Goal: Task Accomplishment & Management: Manage account settings

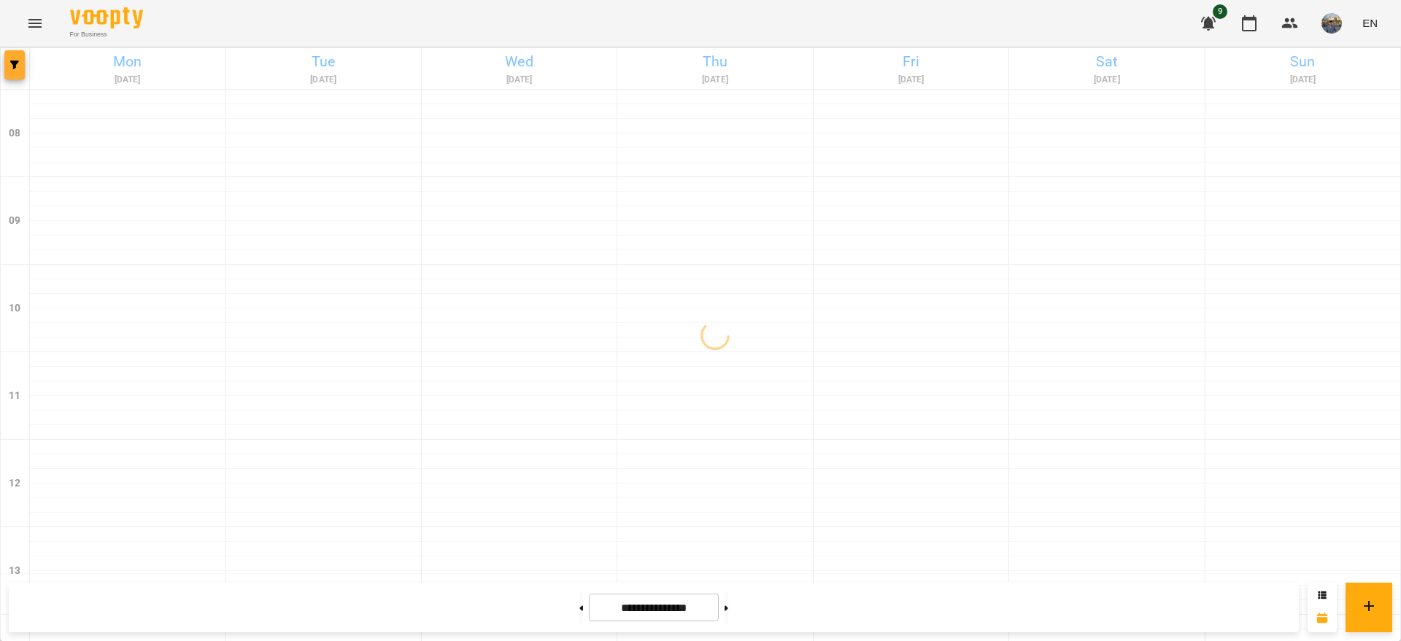
click at [20, 70] on button "button" at bounding box center [14, 64] width 20 height 29
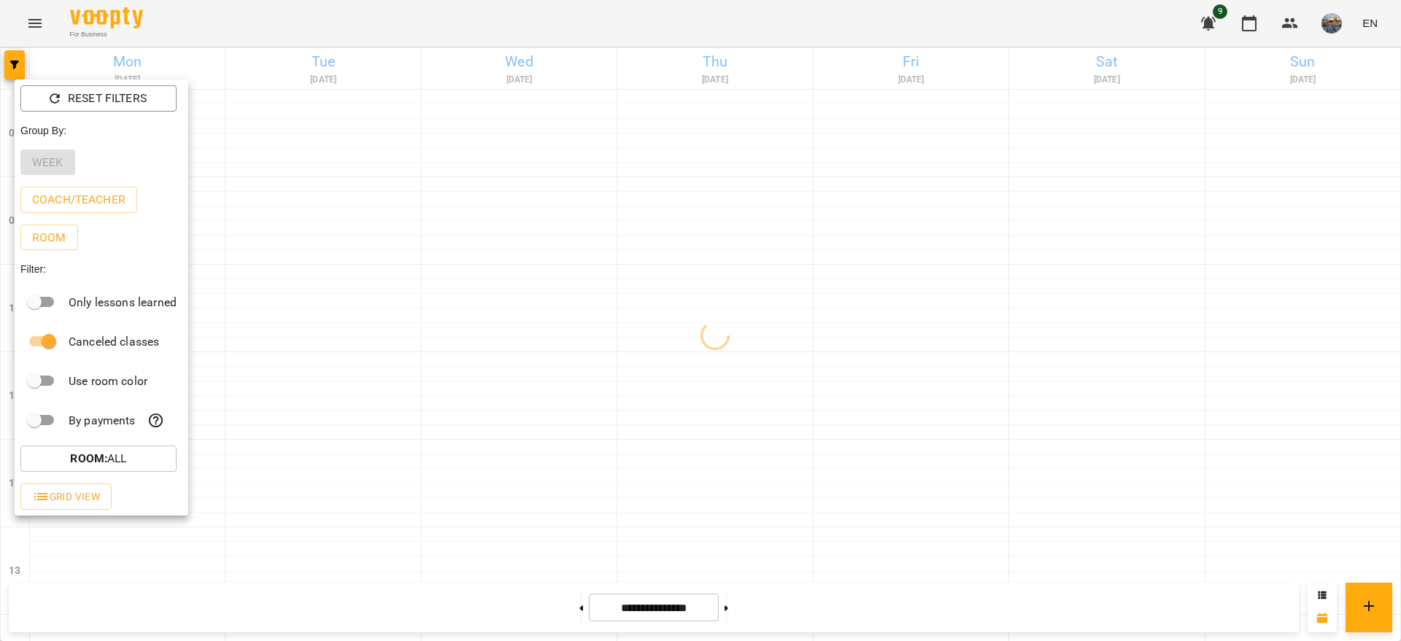
click at [104, 36] on div at bounding box center [700, 320] width 1401 height 641
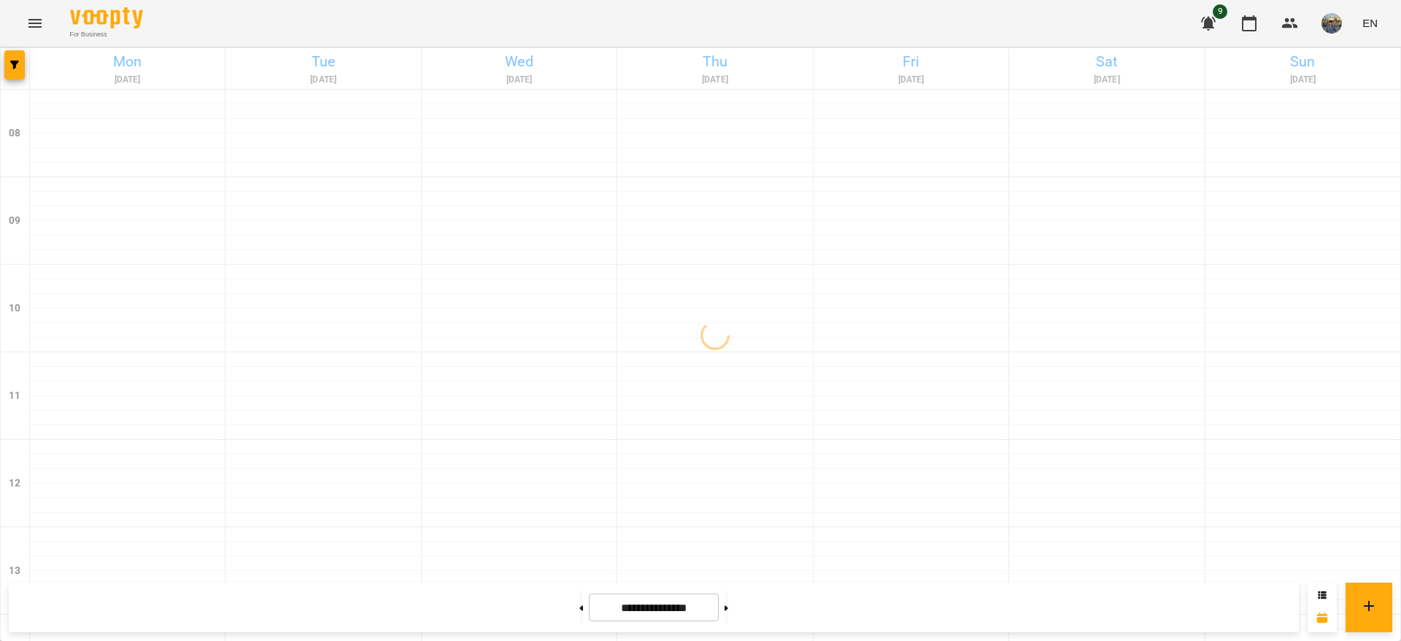
click at [47, 29] on button "Menu" at bounding box center [35, 23] width 35 height 35
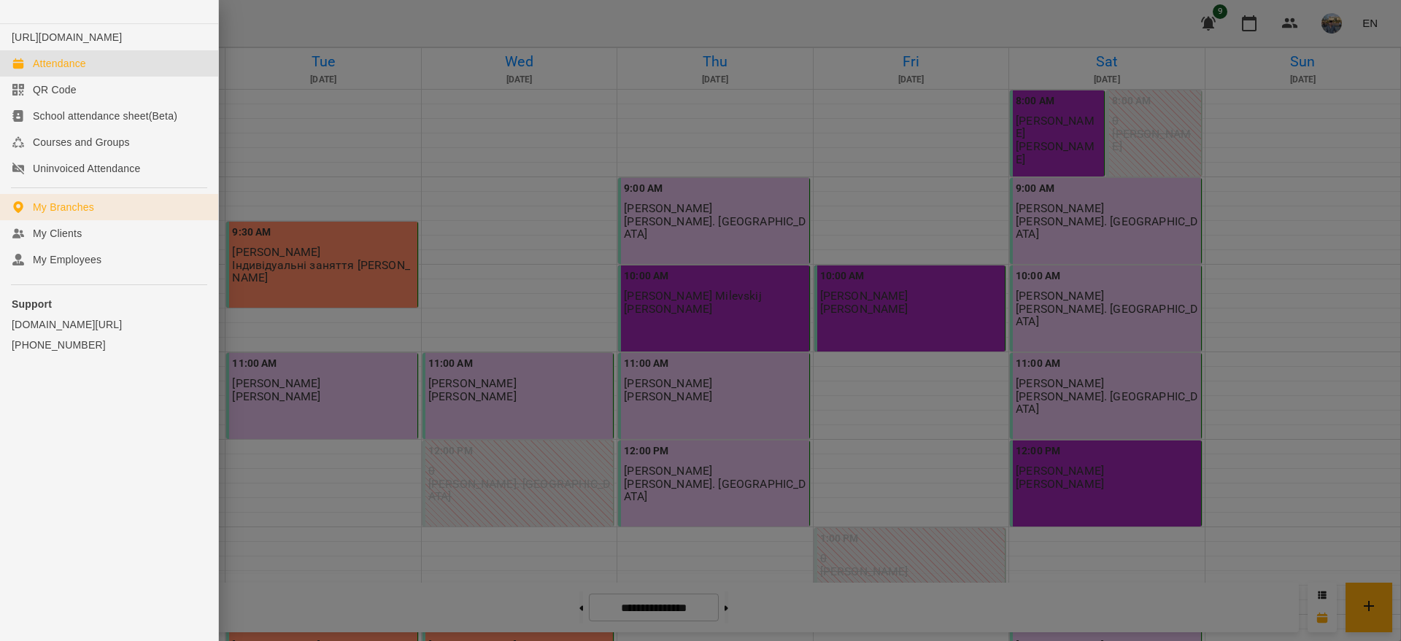
click at [93, 214] on div "My Branches" at bounding box center [63, 207] width 61 height 15
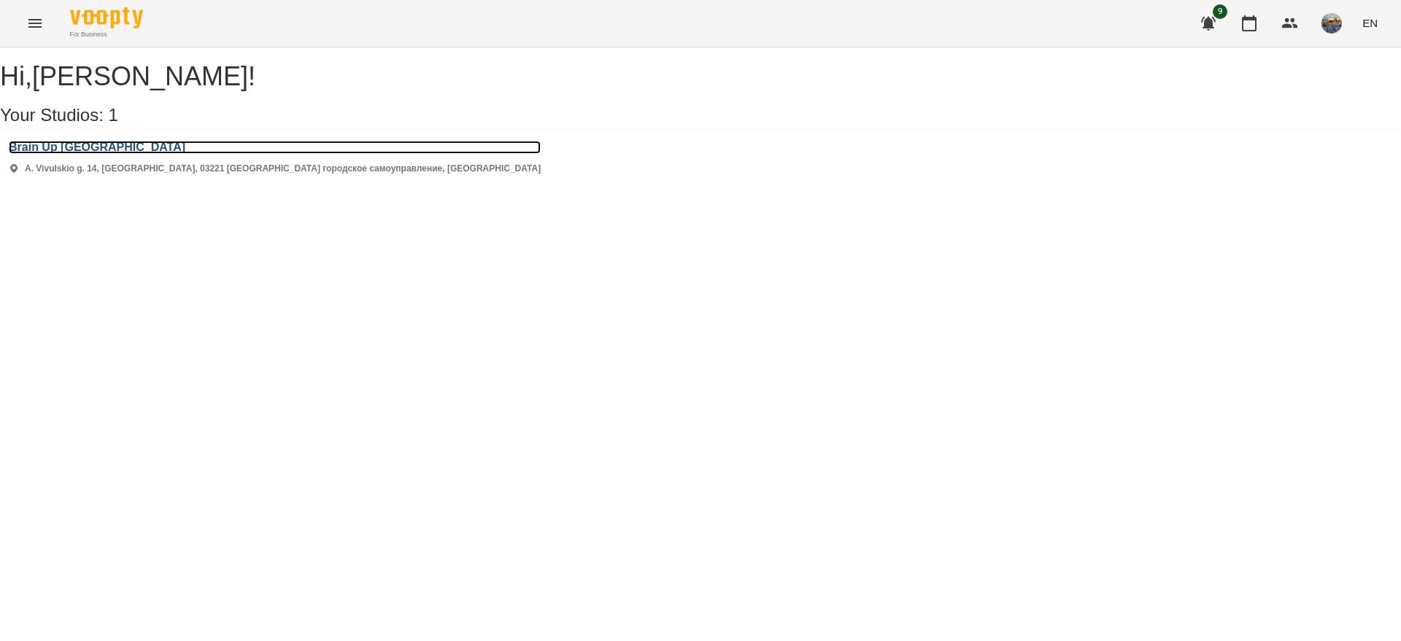
drag, startPoint x: 163, startPoint y: 169, endPoint x: 154, endPoint y: 172, distance: 9.9
click at [164, 154] on h3 "Brain Up Vilnius" at bounding box center [275, 147] width 532 height 13
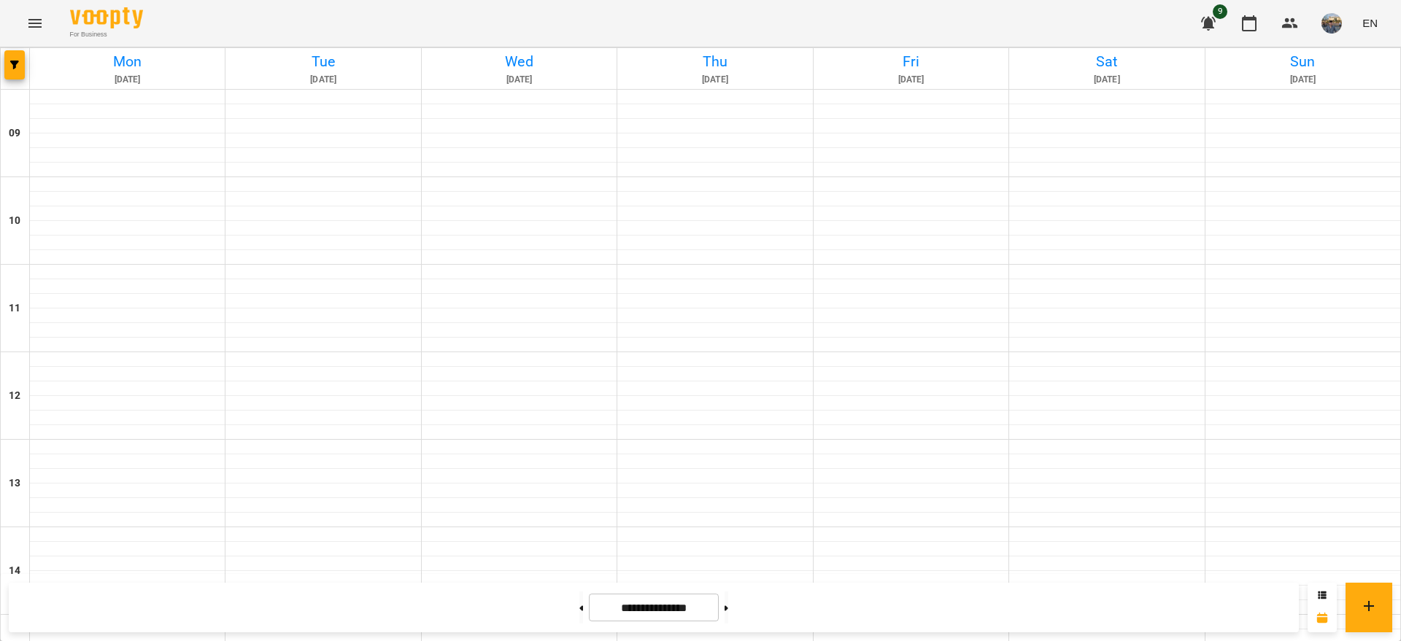
scroll to position [477, 0]
click at [21, 74] on button "button" at bounding box center [14, 64] width 20 height 29
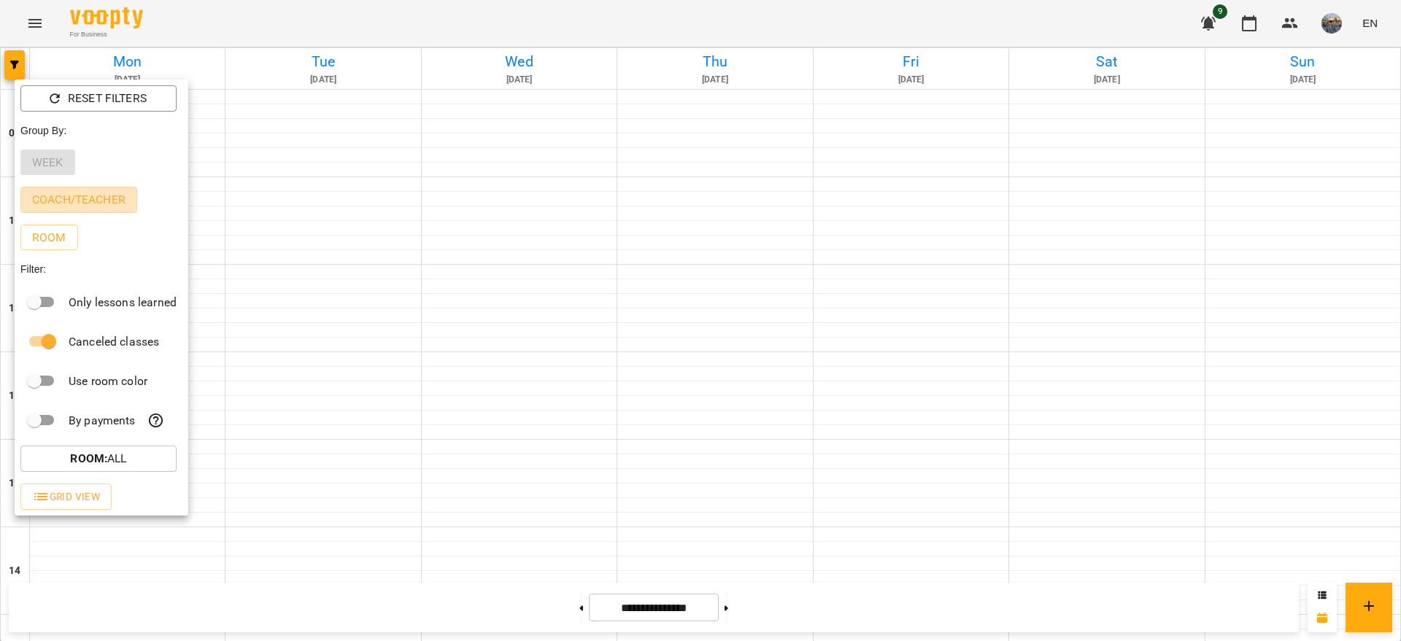
click at [93, 198] on p "Coach/Teacher" at bounding box center [78, 200] width 93 height 18
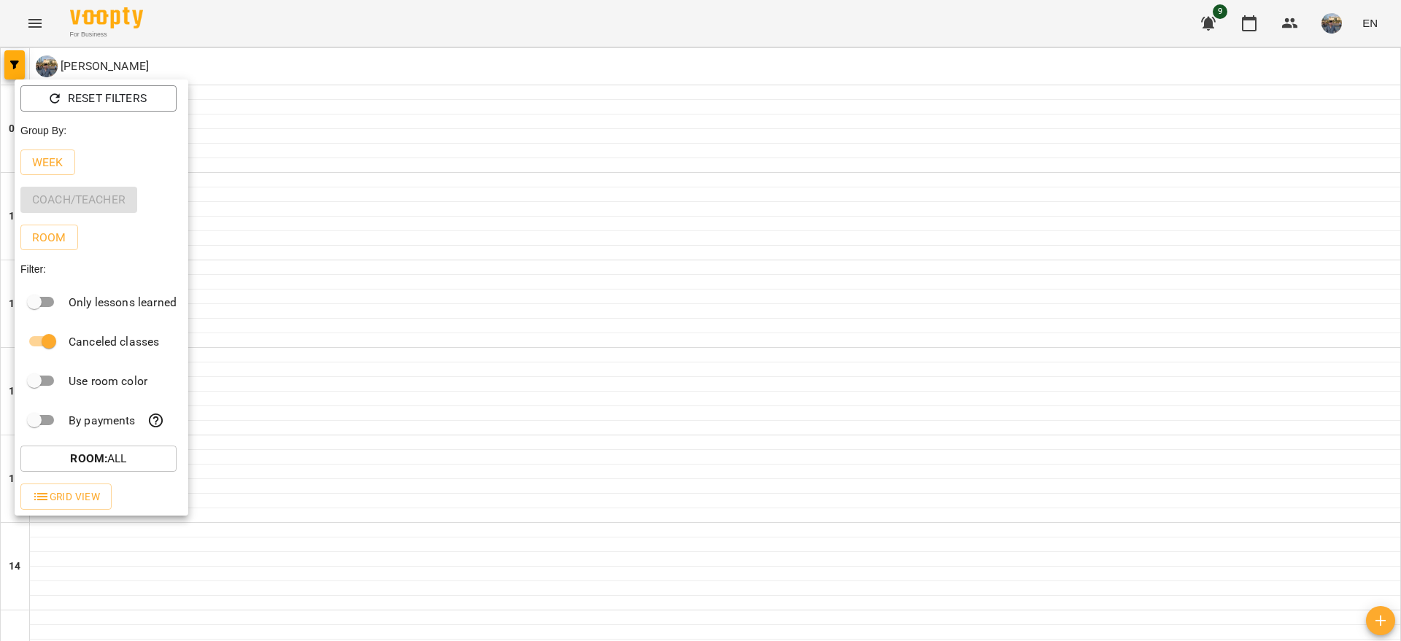
click at [93, 201] on div "Coach/Teacher" at bounding box center [102, 200] width 174 height 38
click at [54, 163] on p "Week" at bounding box center [47, 163] width 31 height 18
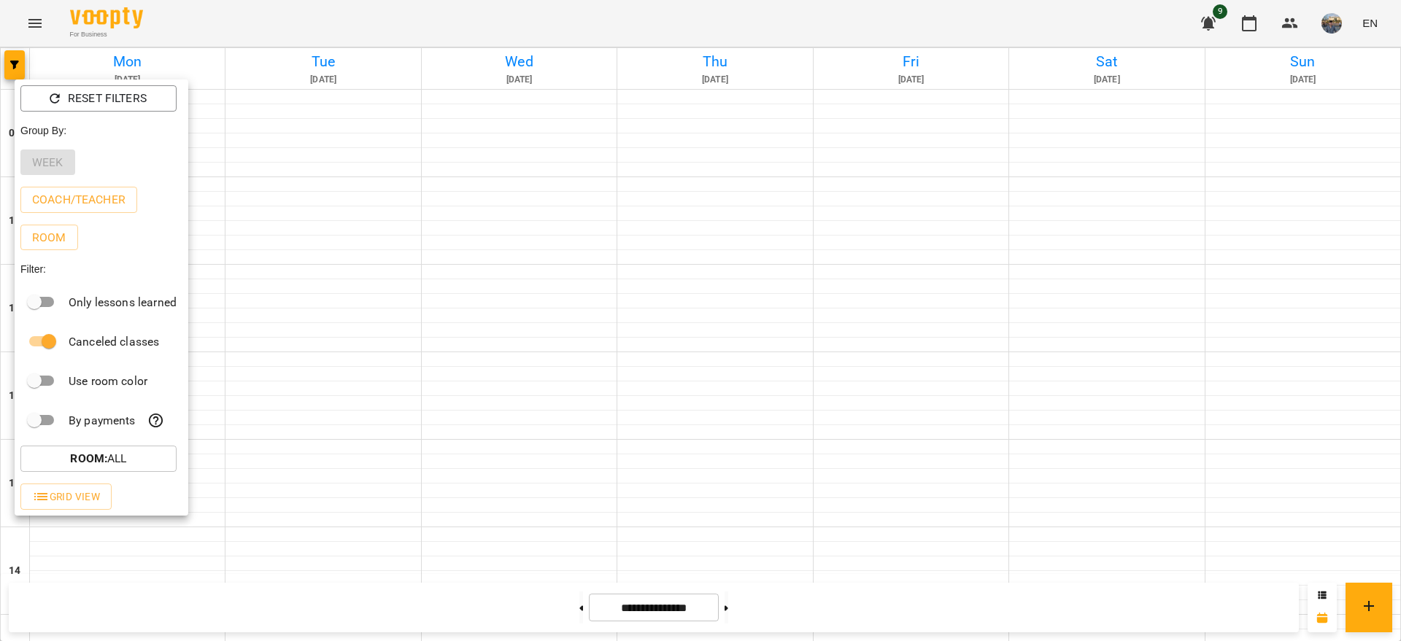
click at [42, 23] on div at bounding box center [700, 320] width 1401 height 641
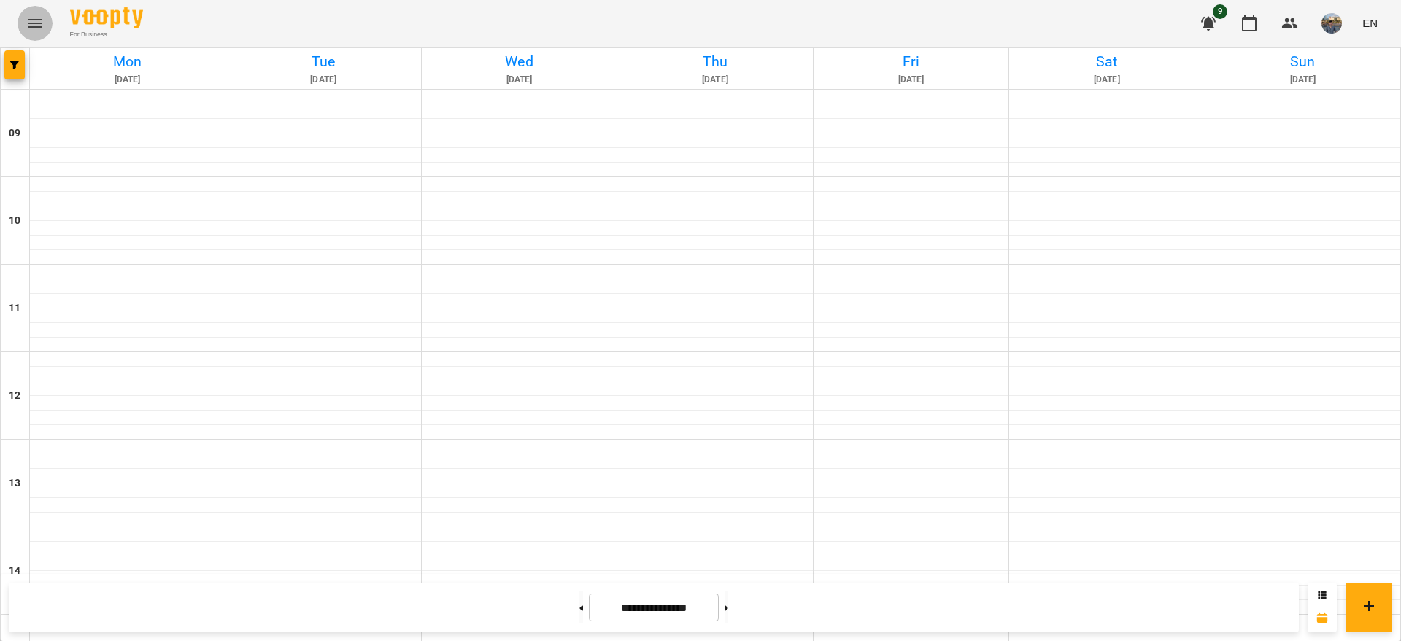
click at [36, 23] on icon "Menu" at bounding box center [34, 23] width 13 height 9
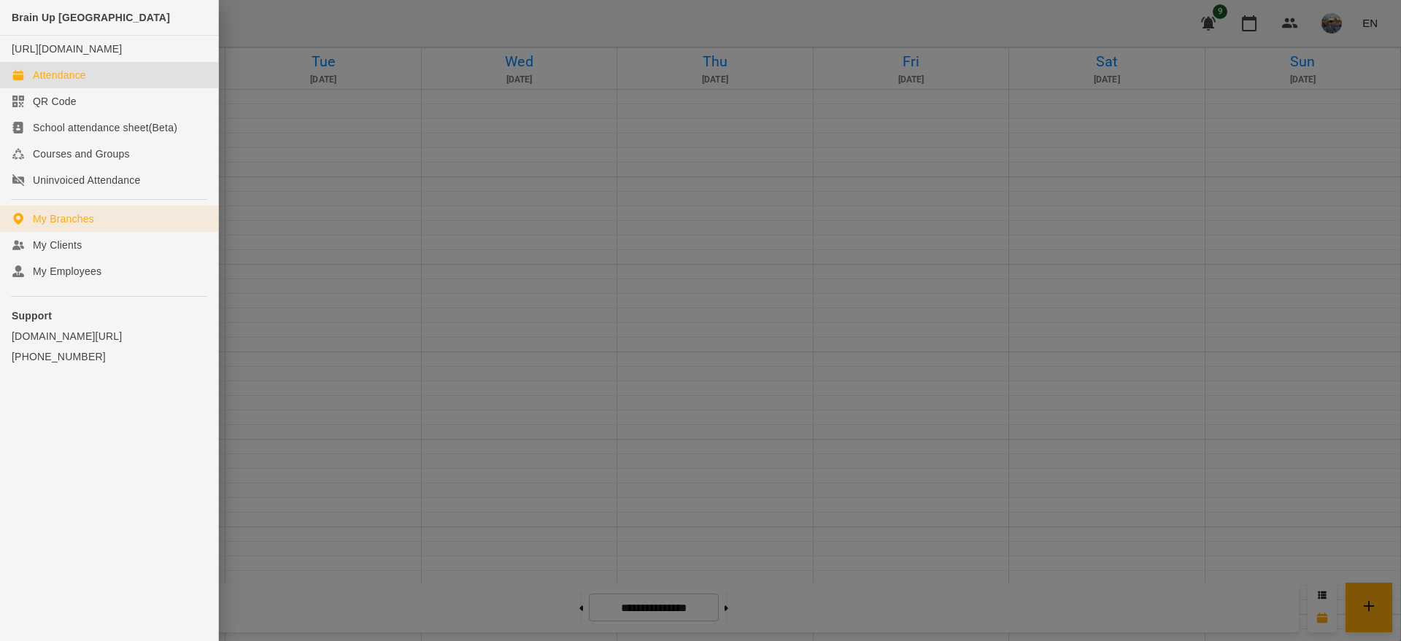
click at [115, 226] on link "My Branches" at bounding box center [109, 219] width 218 height 26
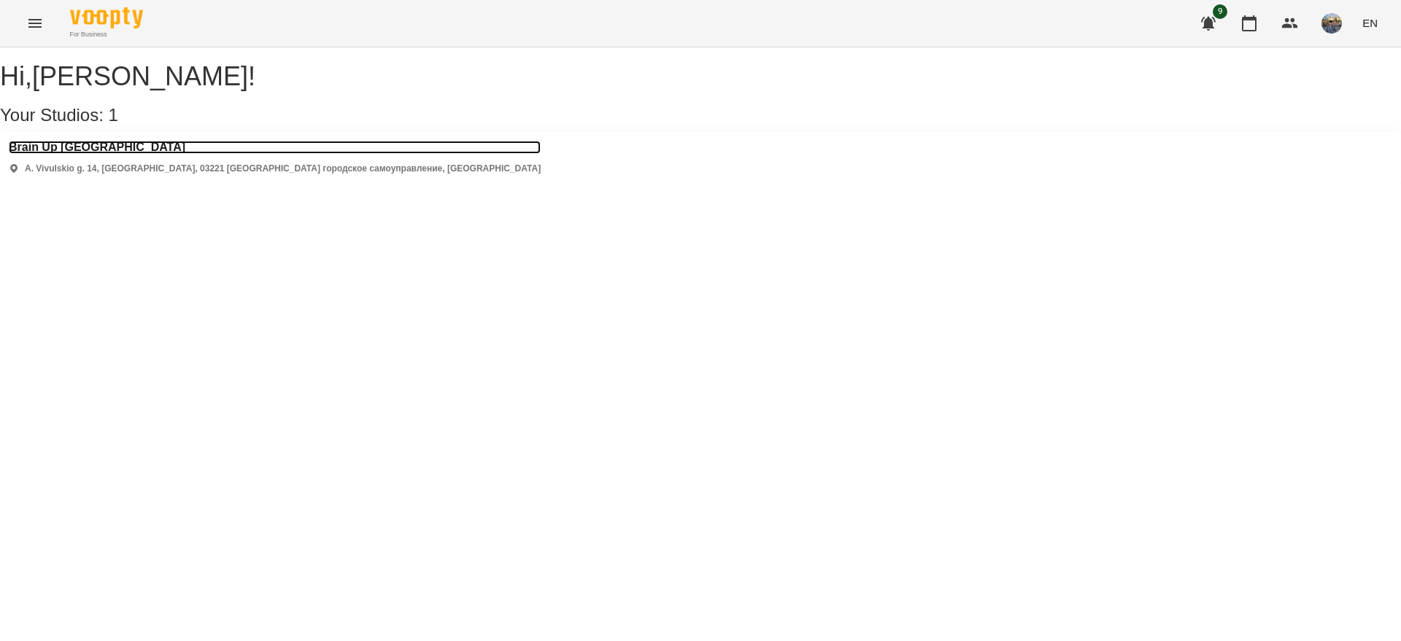
click at [74, 154] on h3 "Brain Up Vilnius" at bounding box center [275, 147] width 532 height 13
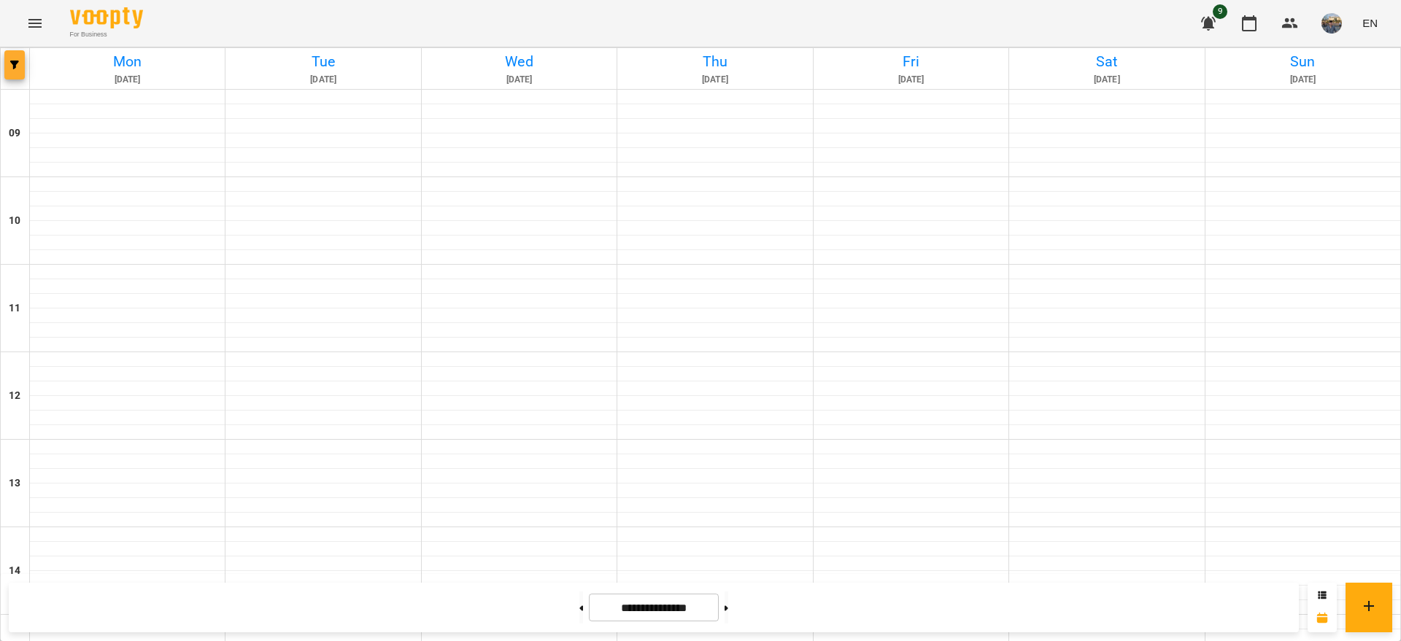
click at [12, 66] on icon "button" at bounding box center [14, 65] width 9 height 9
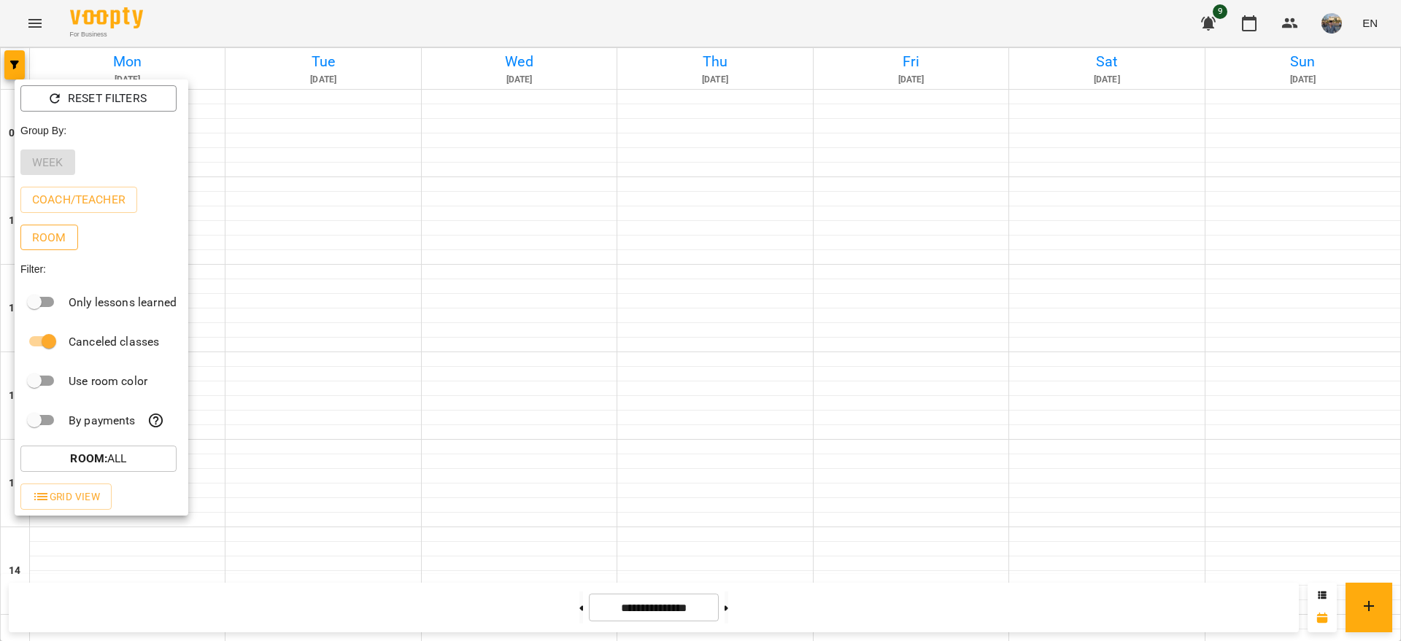
click at [53, 247] on p "Room" at bounding box center [49, 238] width 34 height 18
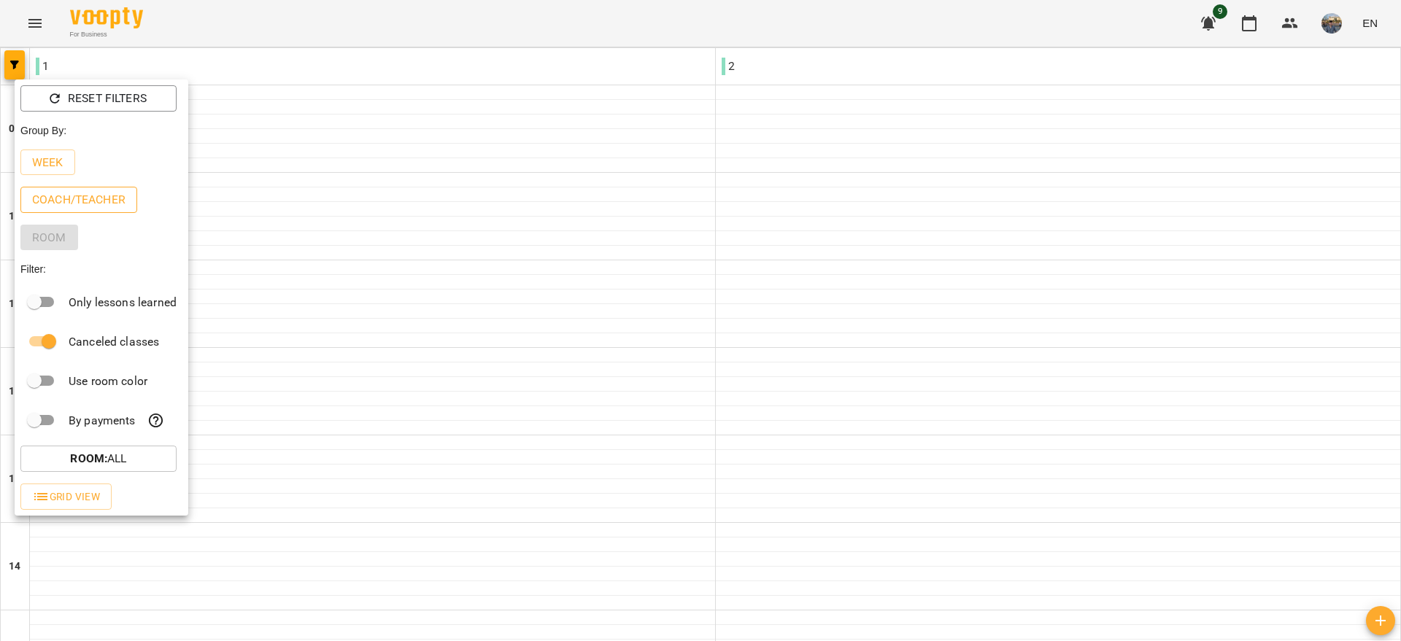
click at [54, 206] on p "Coach/Teacher" at bounding box center [78, 200] width 93 height 18
click at [43, 175] on button "Week" at bounding box center [47, 163] width 55 height 26
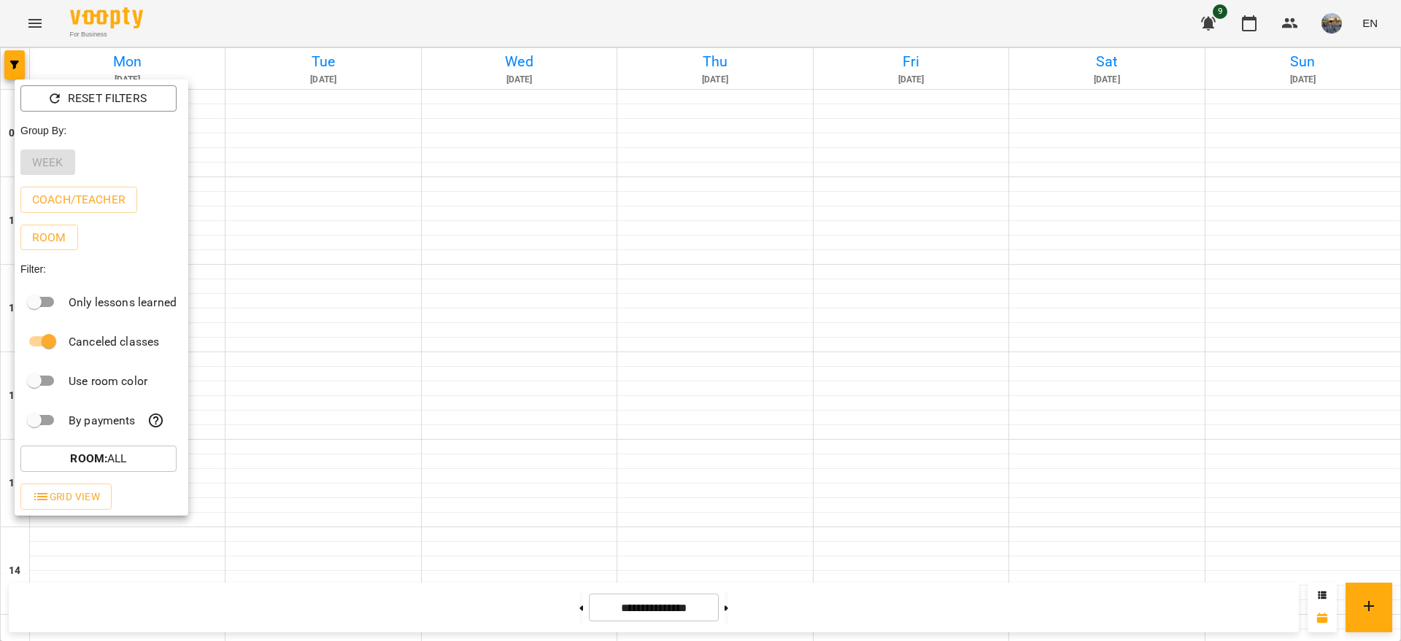
click at [295, 384] on div at bounding box center [700, 320] width 1401 height 641
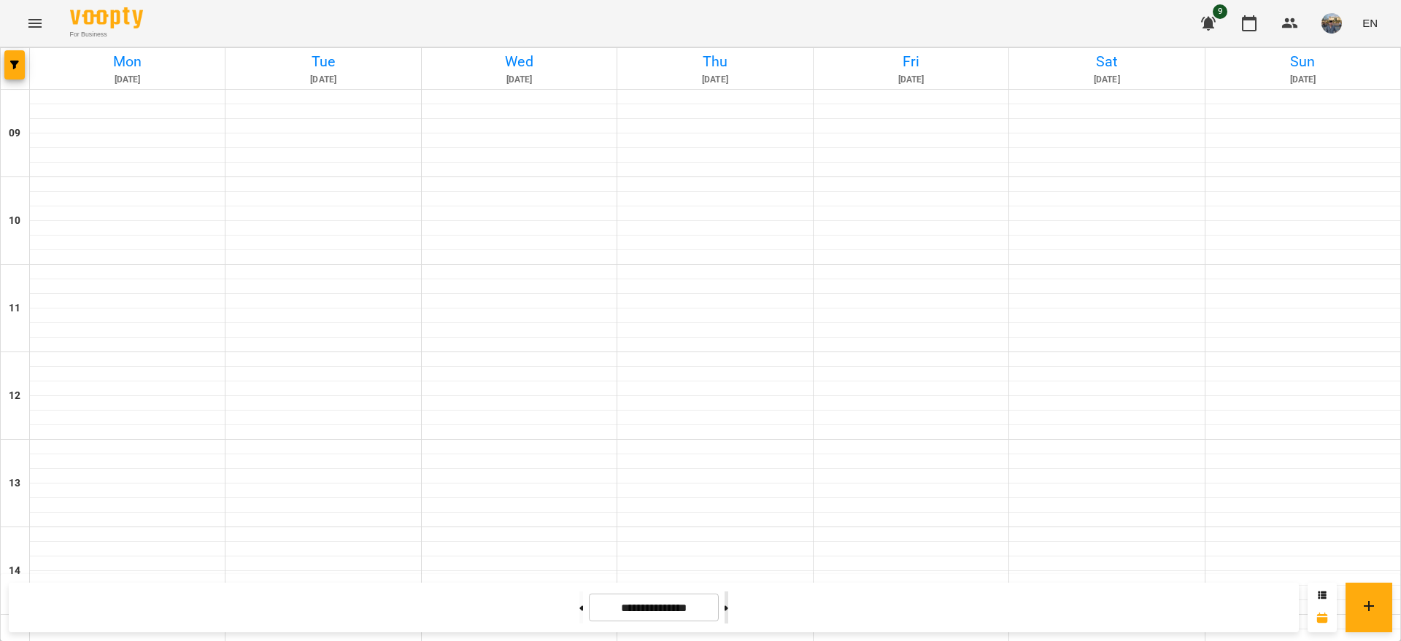
click at [728, 601] on button at bounding box center [726, 608] width 4 height 32
click at [728, 602] on button at bounding box center [726, 608] width 4 height 32
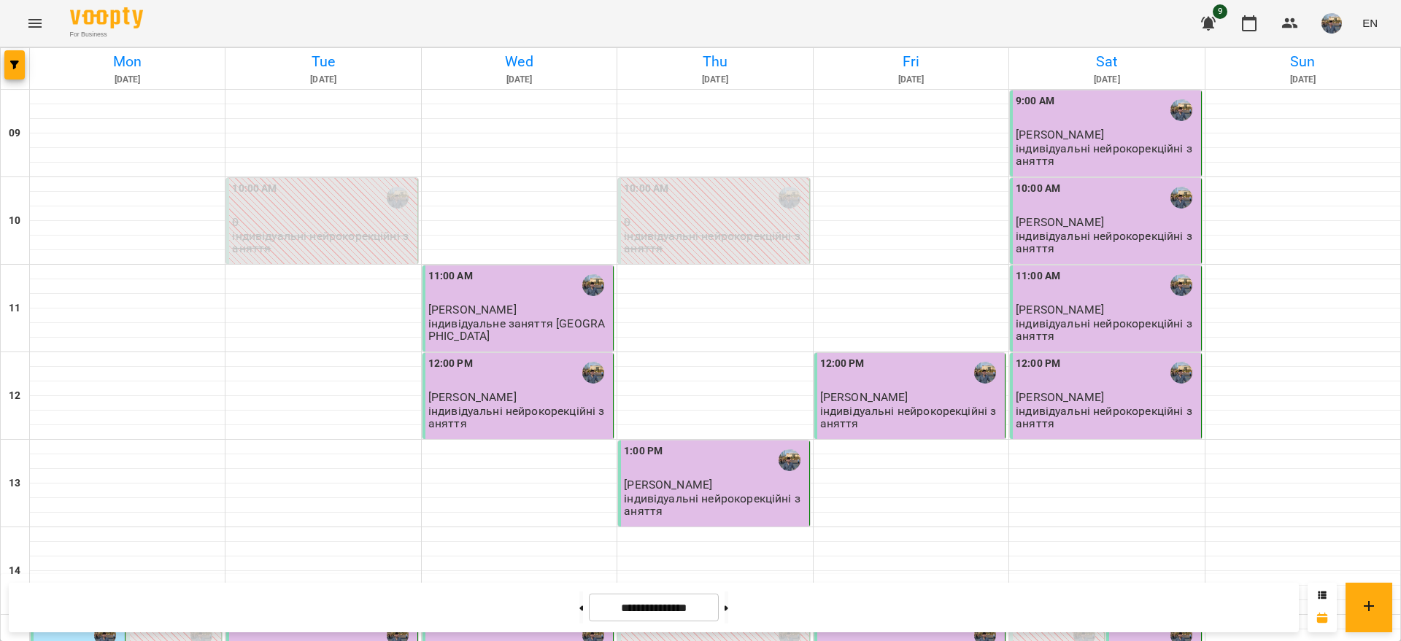
scroll to position [456, 0]
click at [728, 613] on button at bounding box center [726, 608] width 4 height 32
type input "**********"
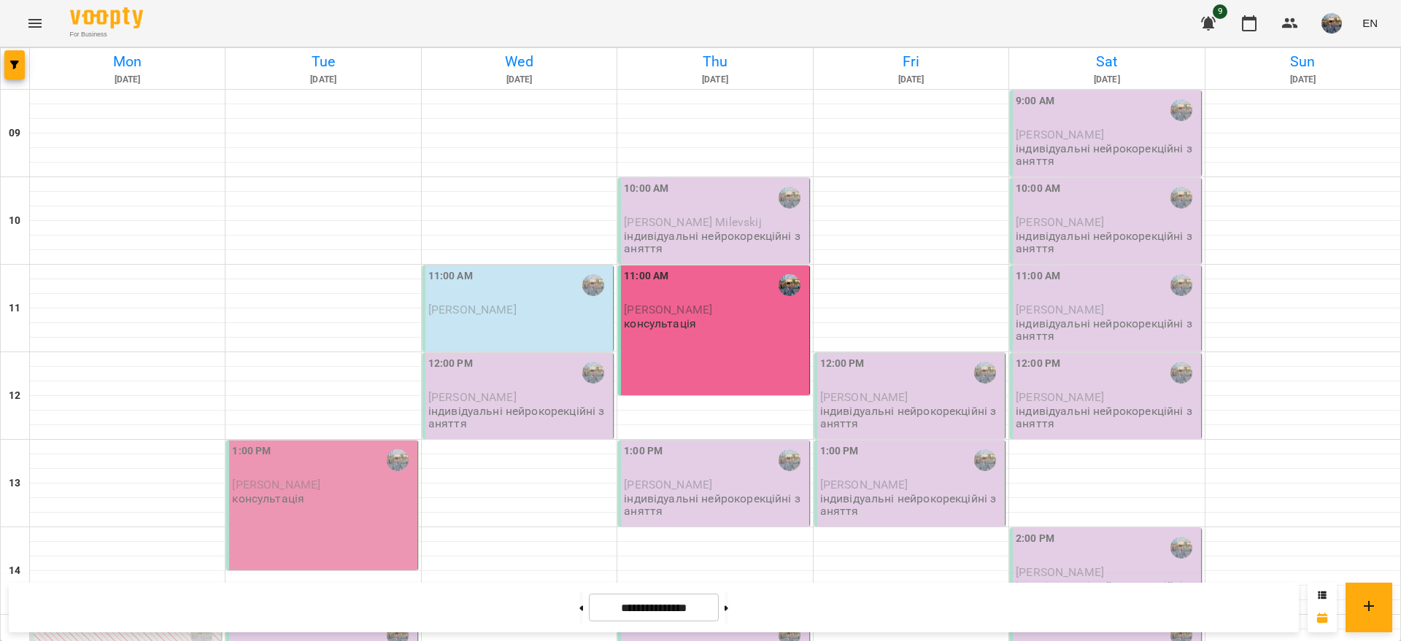
scroll to position [112, 0]
click at [344, 444] on div "1:00 PM [PERSON_NAME] консультація" at bounding box center [323, 475] width 182 height 62
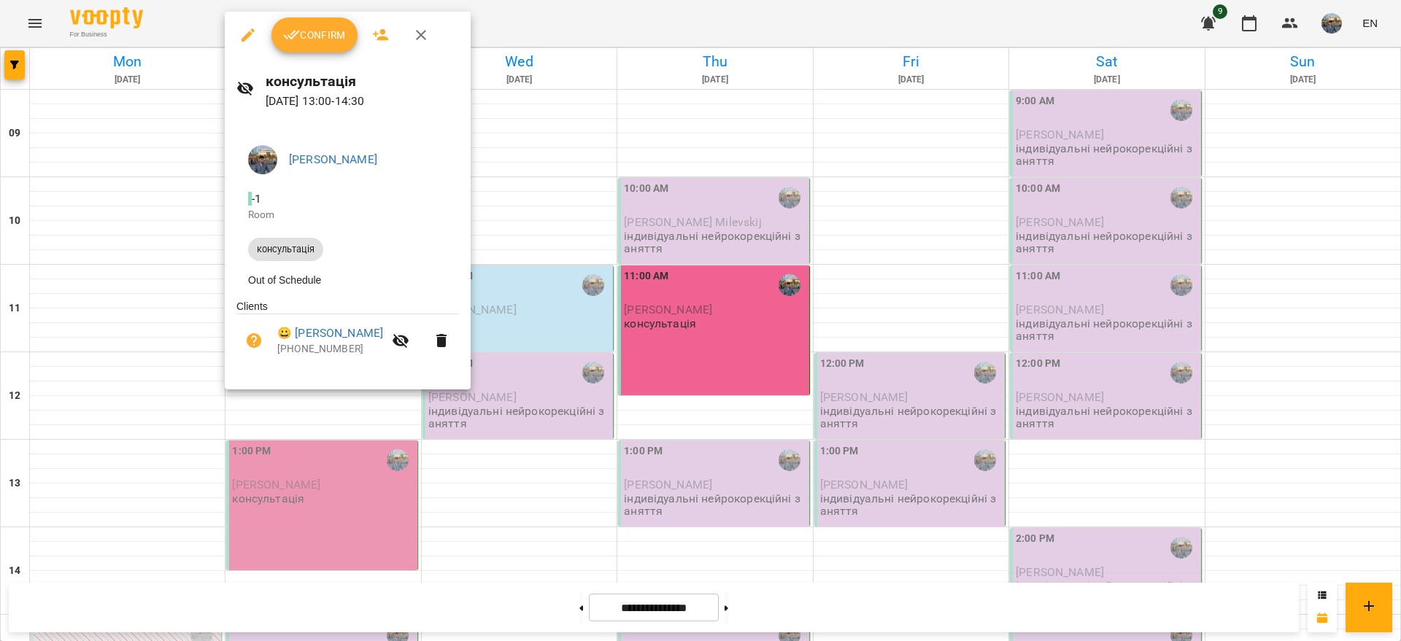
click at [322, 47] on button "Confirm" at bounding box center [314, 35] width 86 height 35
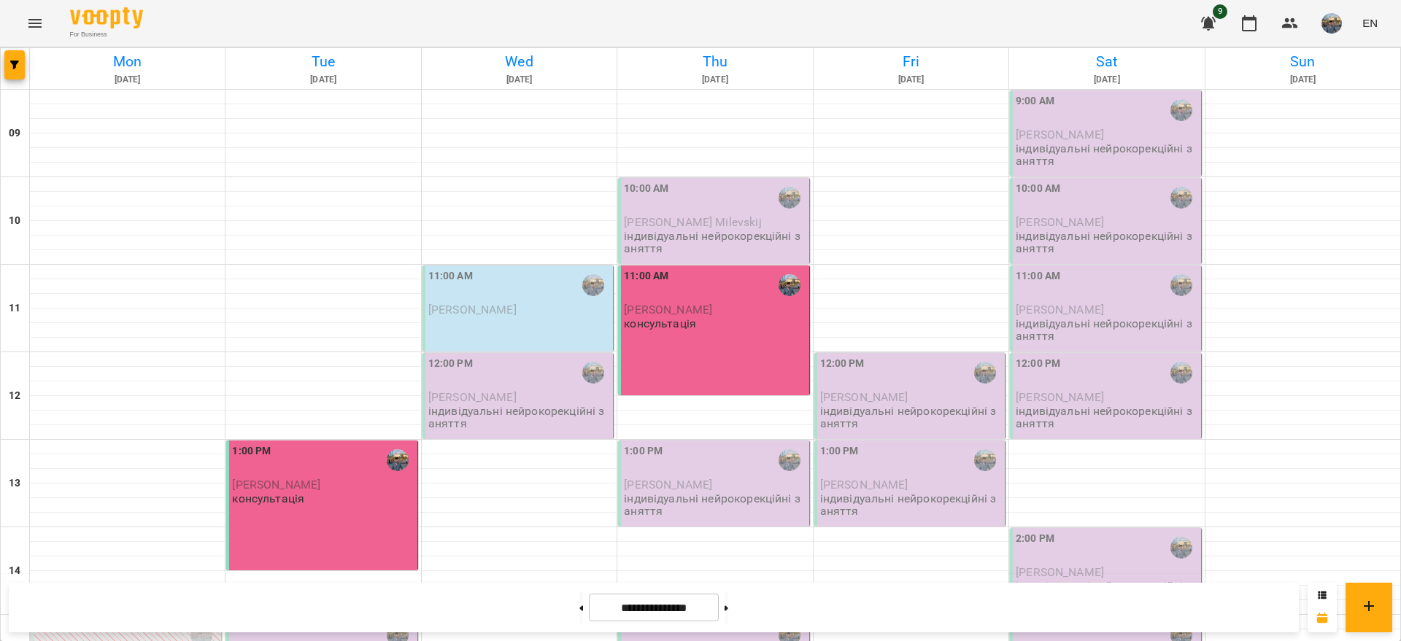
scroll to position [274, 0]
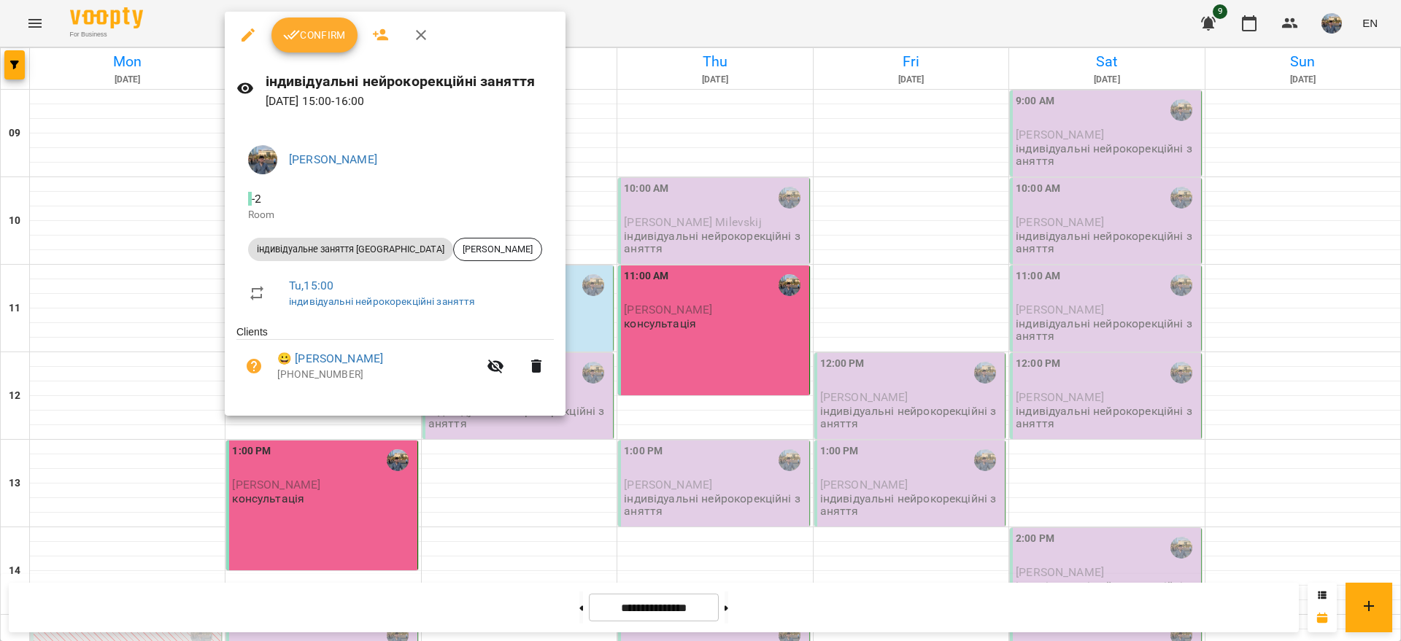
click at [309, 34] on span "Confirm" at bounding box center [314, 35] width 63 height 18
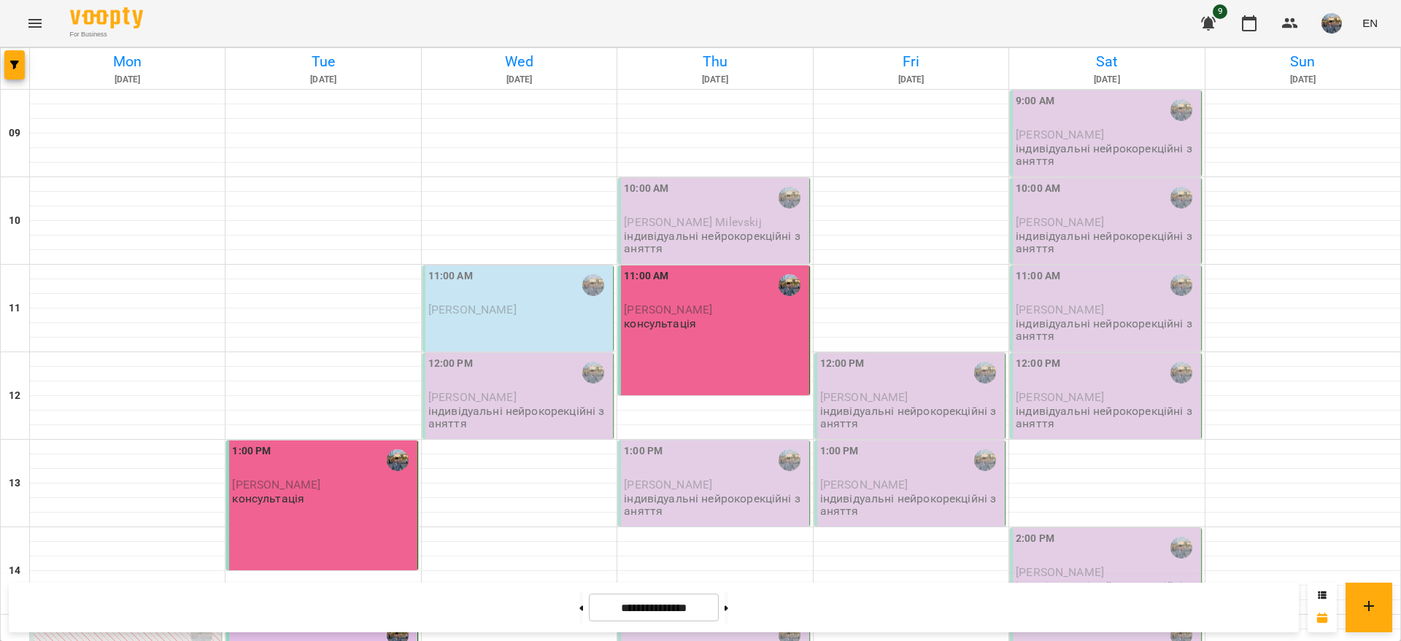
click at [498, 301] on div "11:00 AM" at bounding box center [519, 285] width 182 height 34
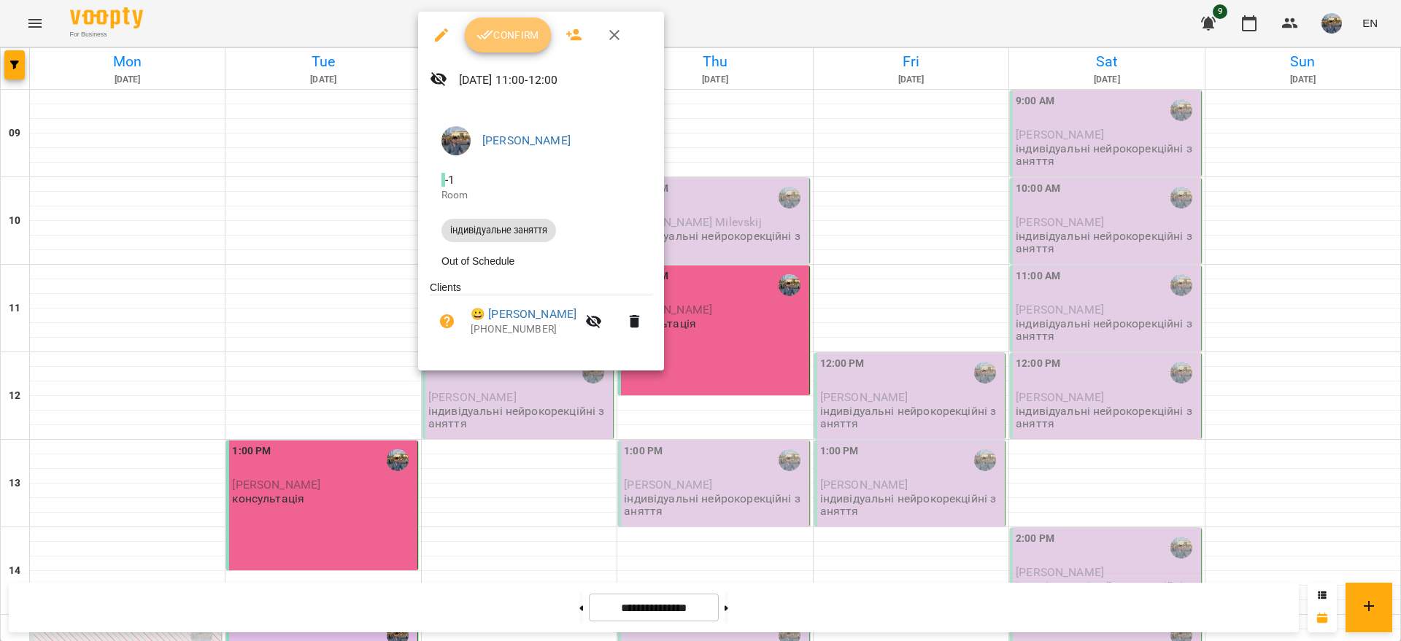
click at [500, 34] on span "Confirm" at bounding box center [507, 35] width 63 height 18
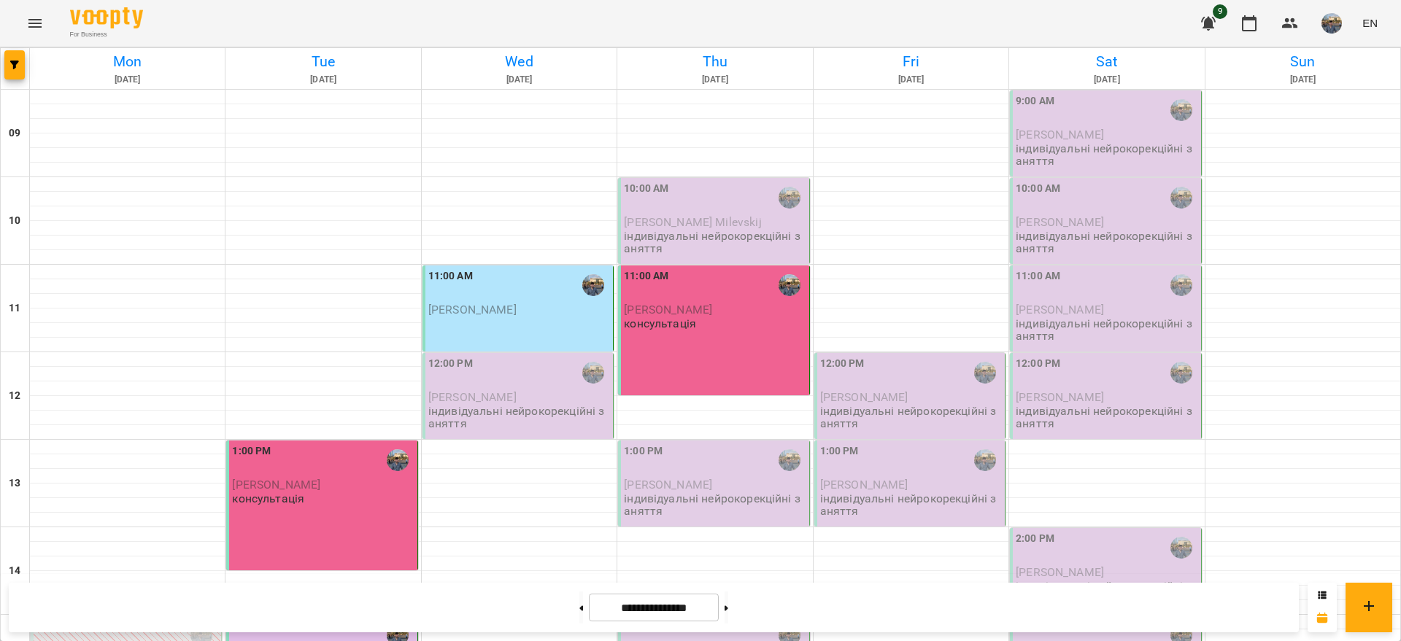
click at [535, 392] on p "[PERSON_NAME]" at bounding box center [519, 397] width 182 height 12
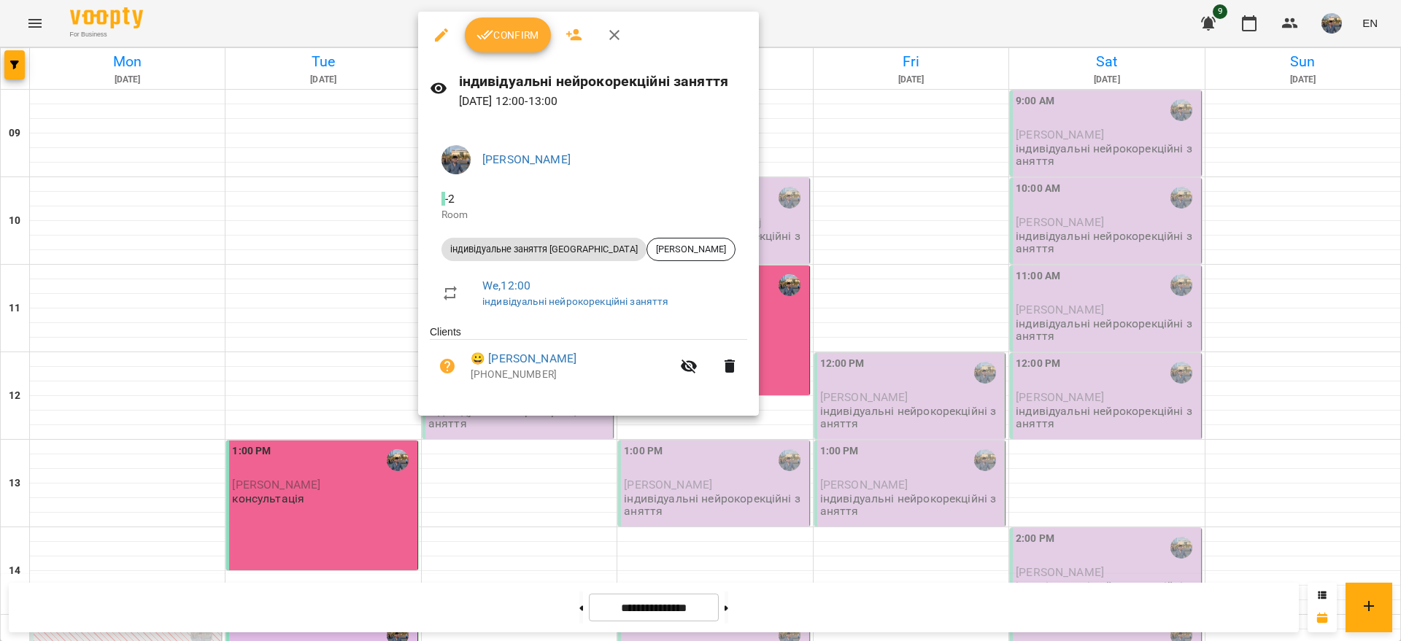
click at [479, 47] on button "Confirm" at bounding box center [508, 35] width 86 height 35
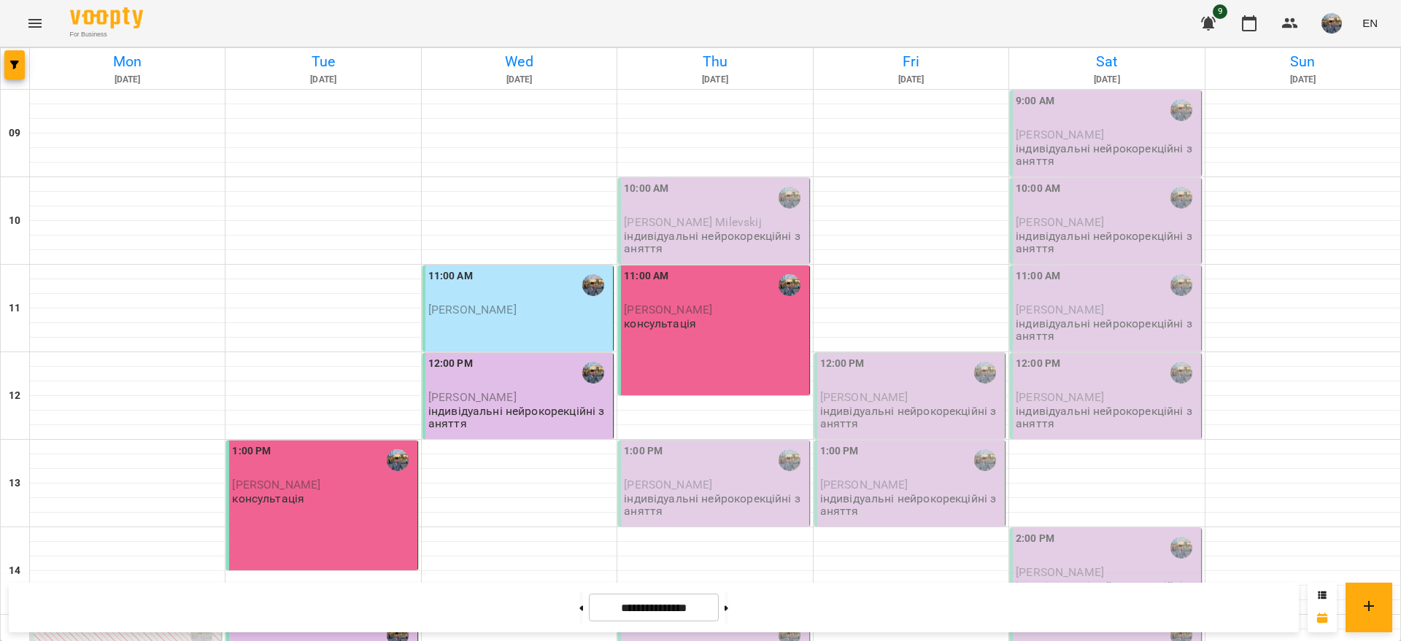
scroll to position [477, 0]
